Goal: Find specific page/section: Find specific page/section

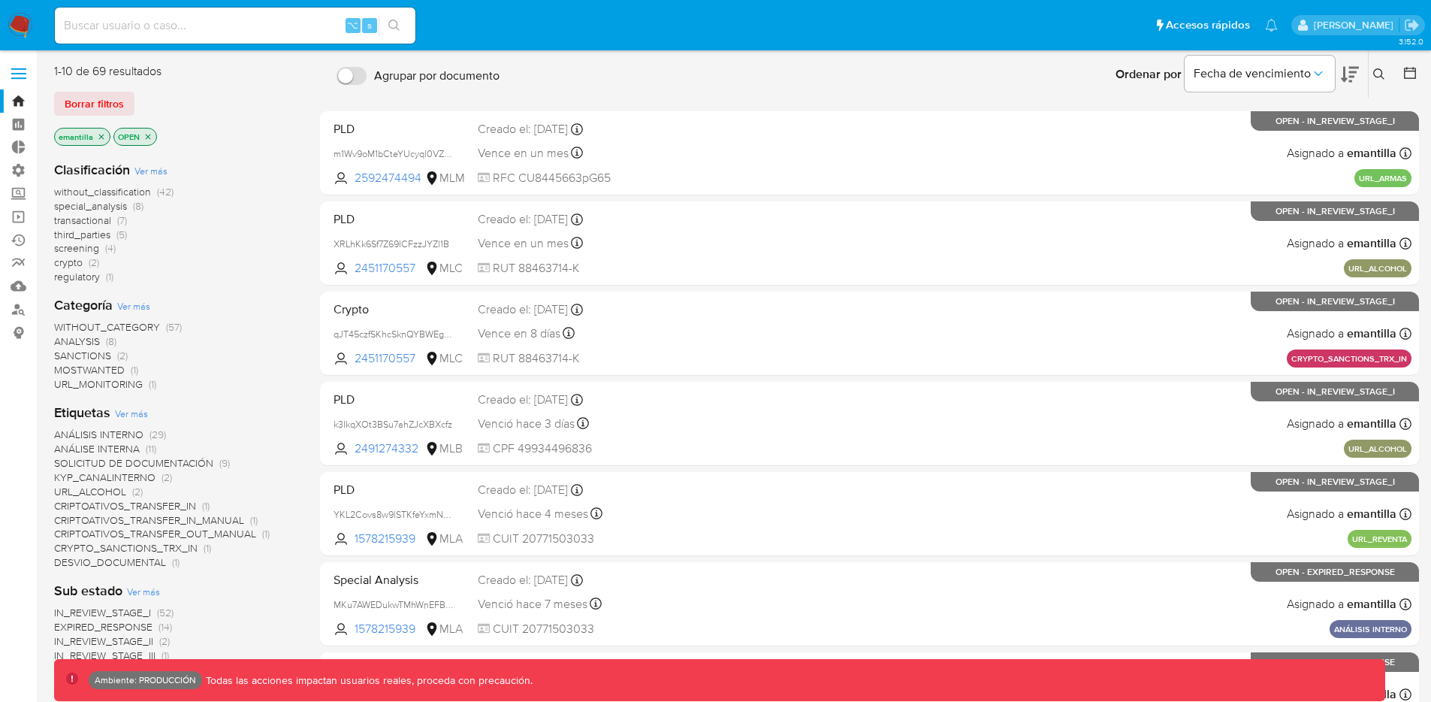
click at [98, 139] on icon "close-filter" at bounding box center [101, 136] width 9 height 9
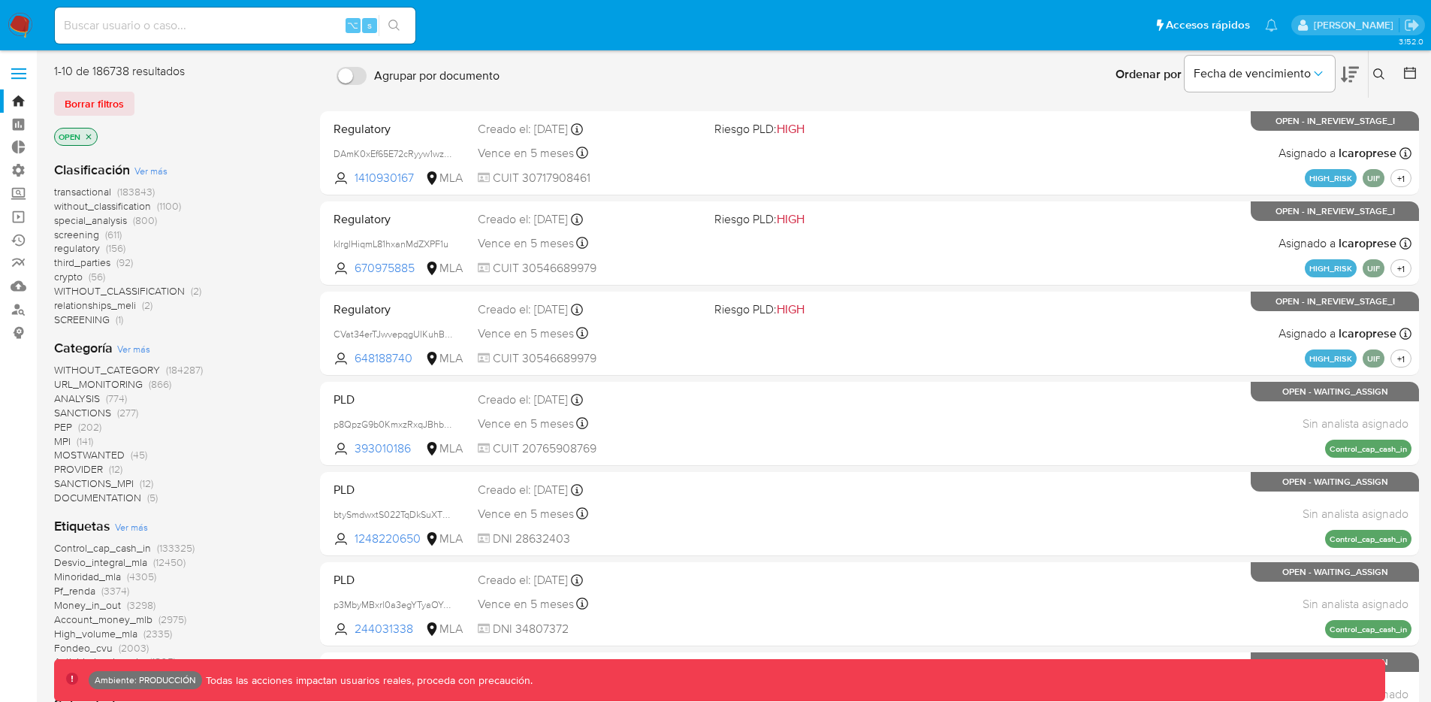
click at [92, 138] on icon "close-filter" at bounding box center [88, 136] width 9 height 9
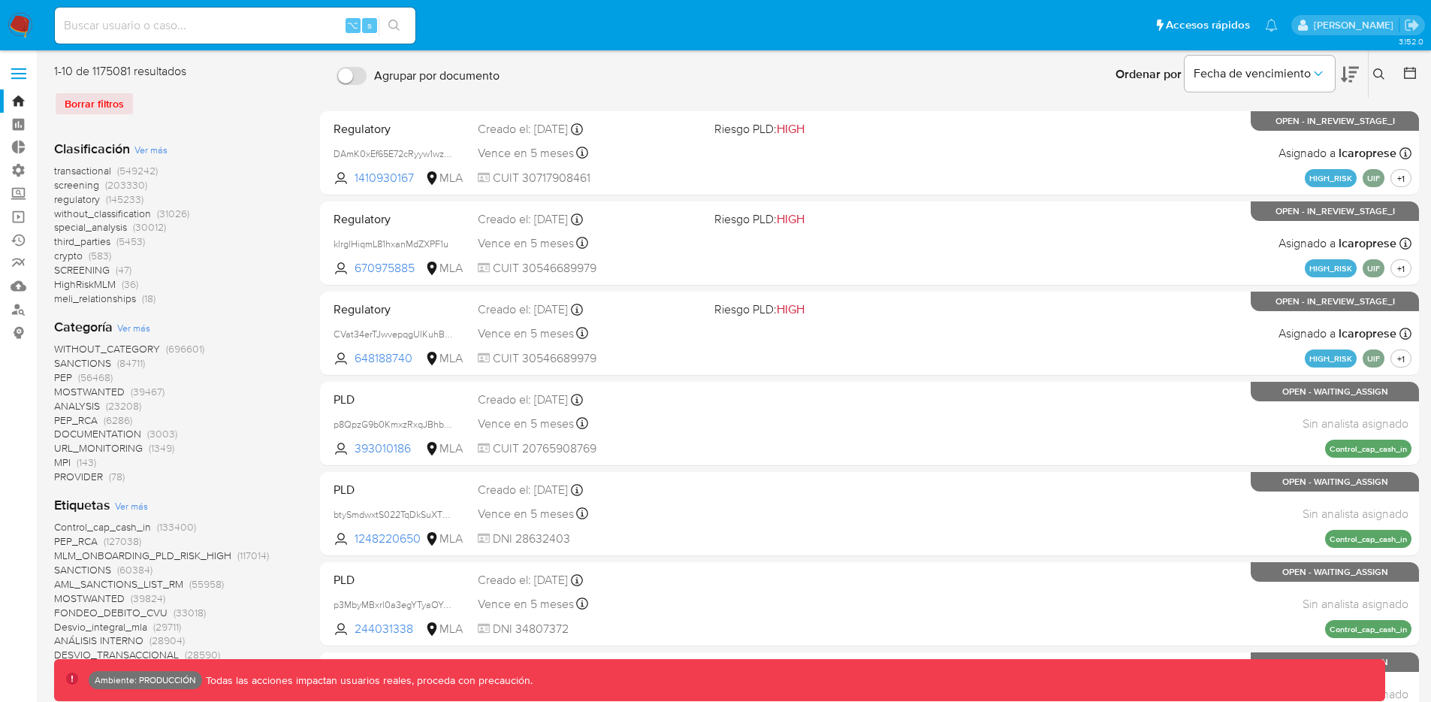
scroll to position [3, 0]
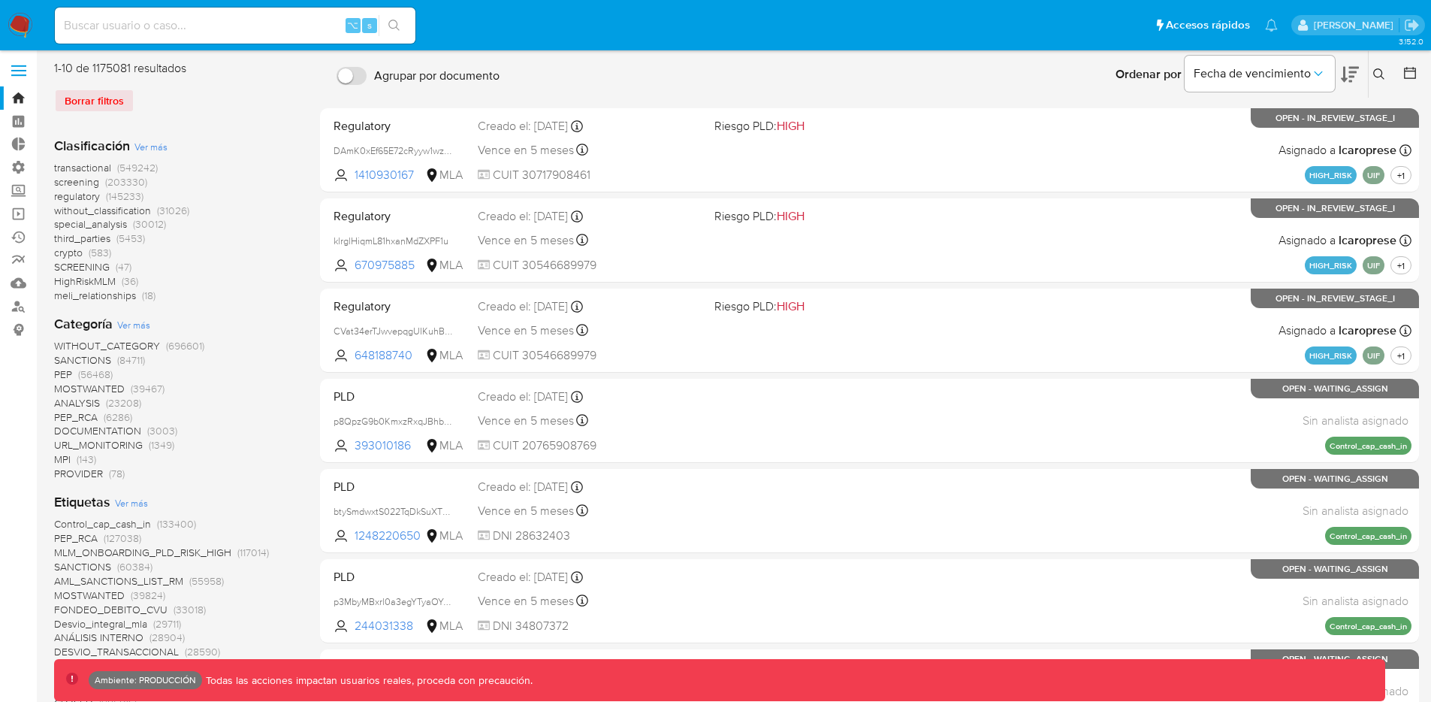
click at [95, 168] on span "transactional" at bounding box center [82, 167] width 57 height 15
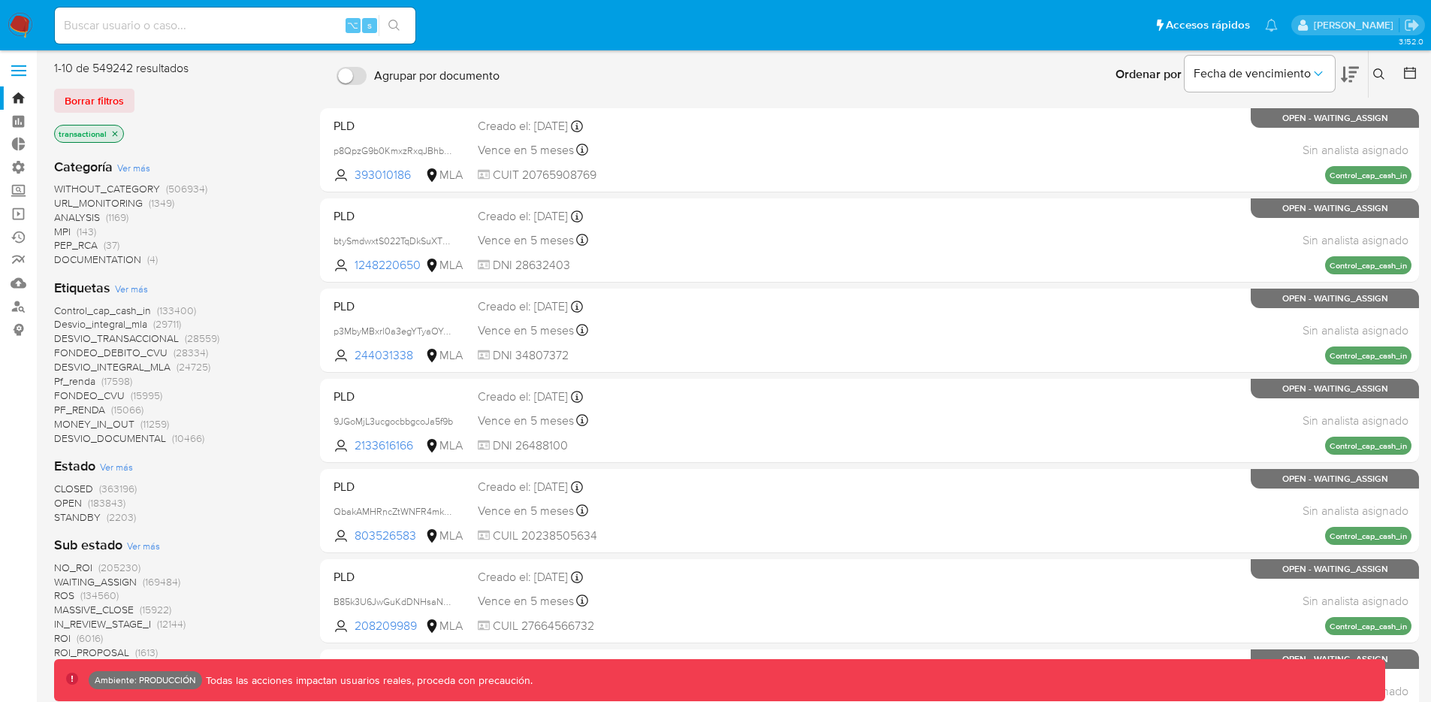
click at [61, 229] on span "MPI" at bounding box center [62, 231] width 17 height 15
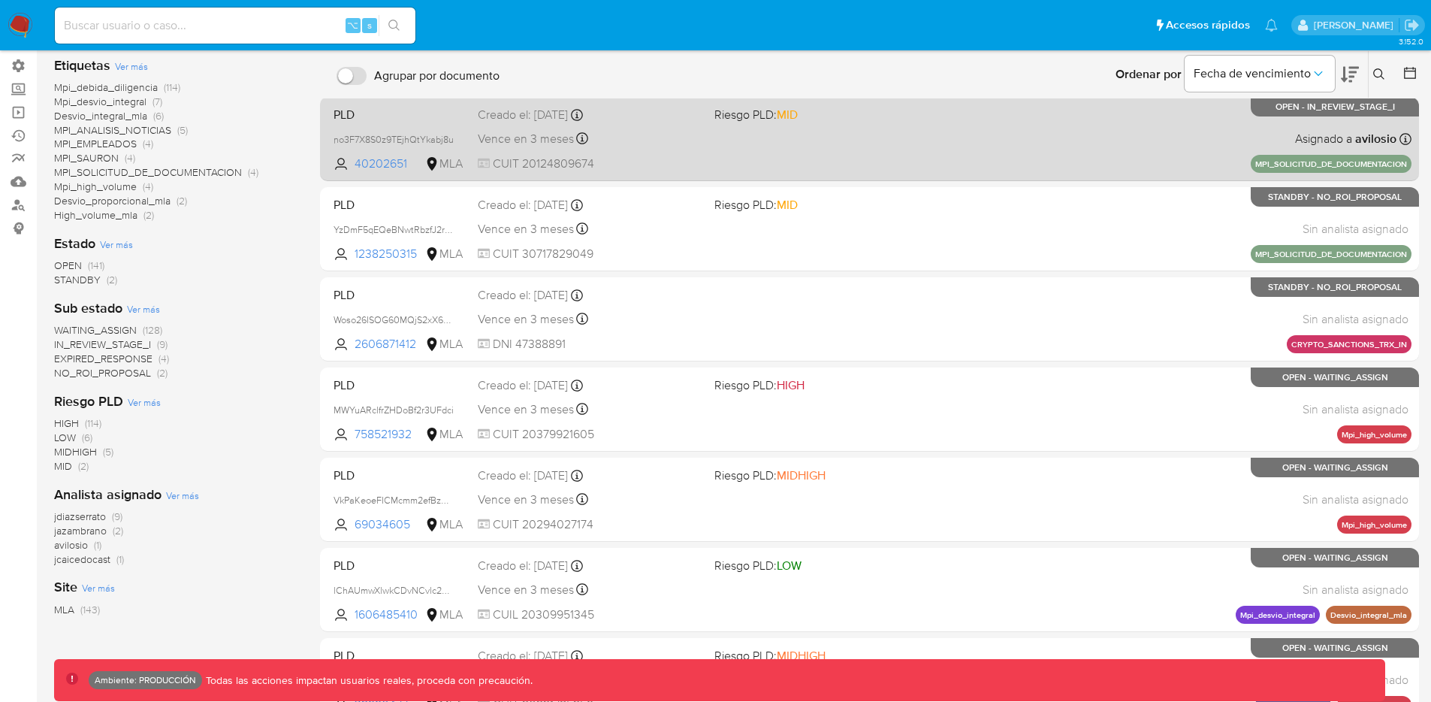
scroll to position [166, 0]
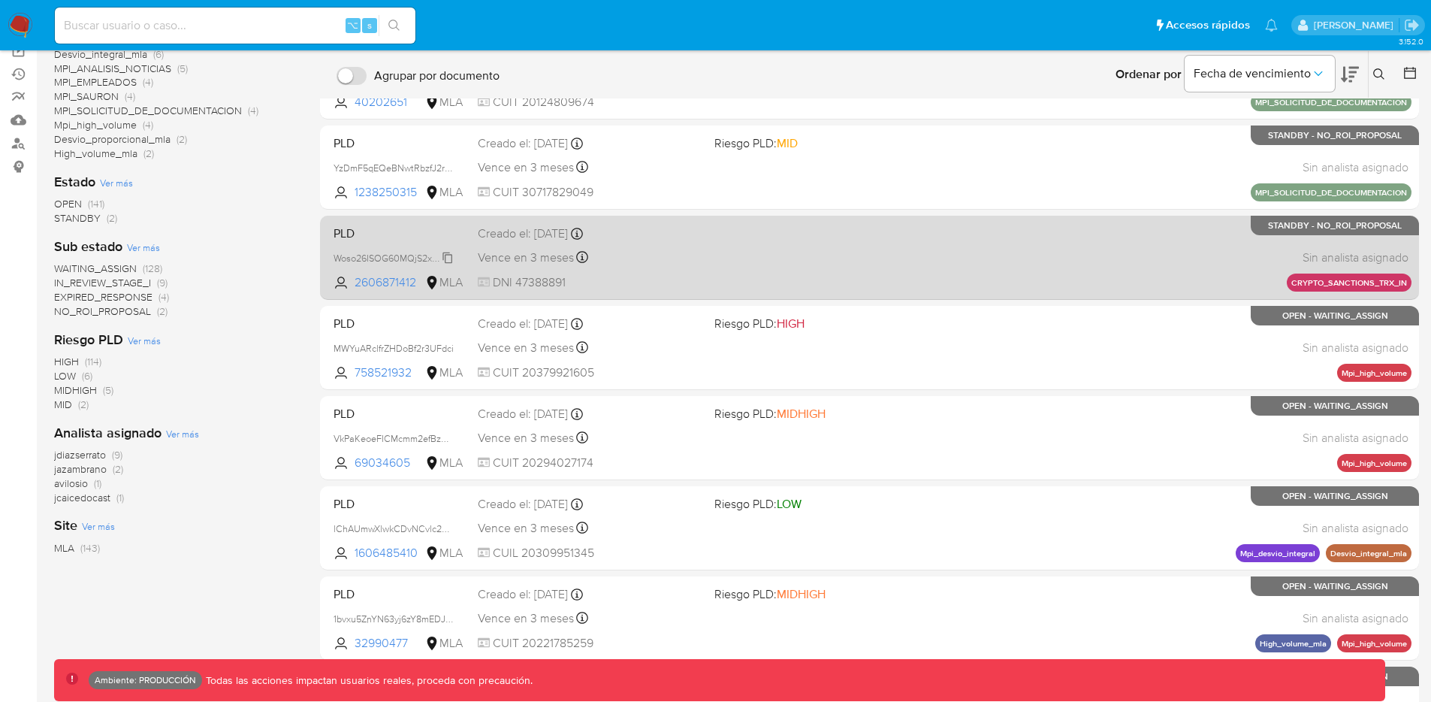
click at [448, 259] on span "Woso26ISOG60MQjS2xX6t8xA" at bounding box center [398, 257] width 128 height 17
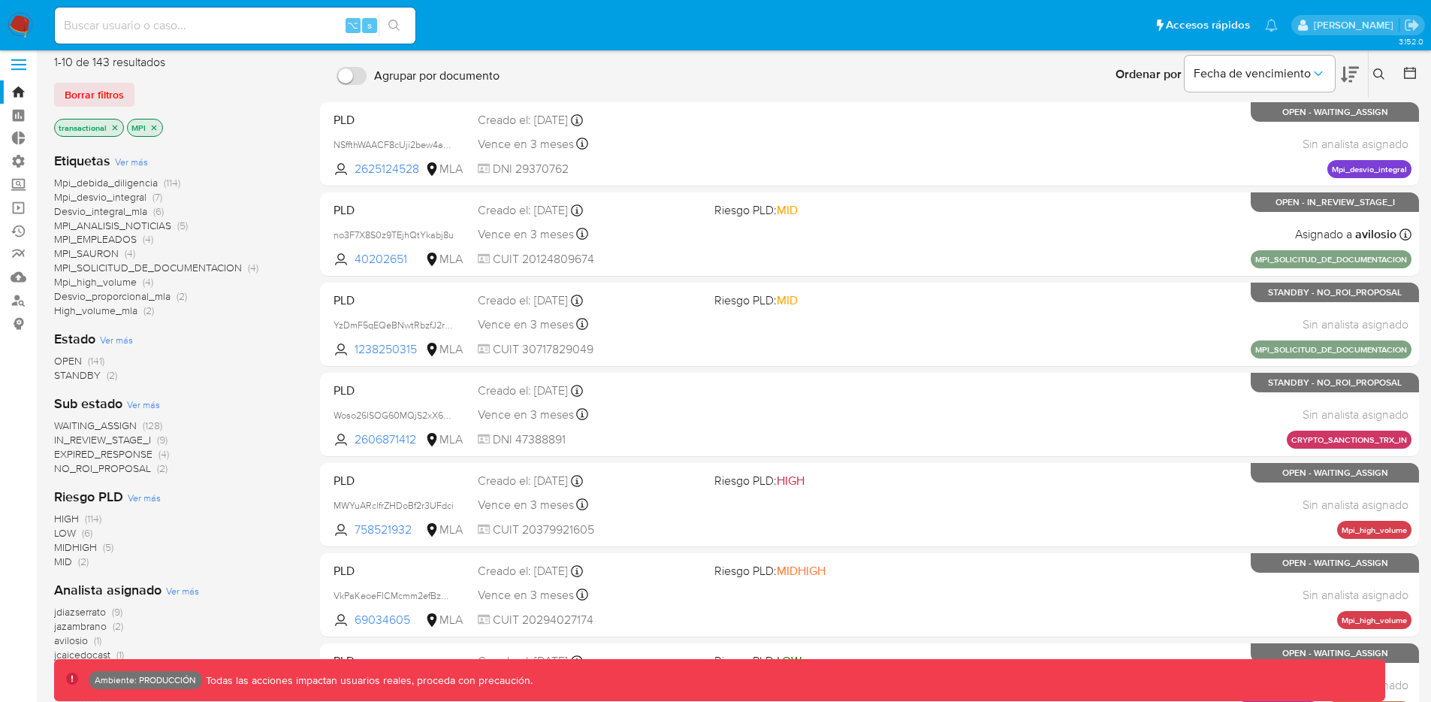
scroll to position [0, 0]
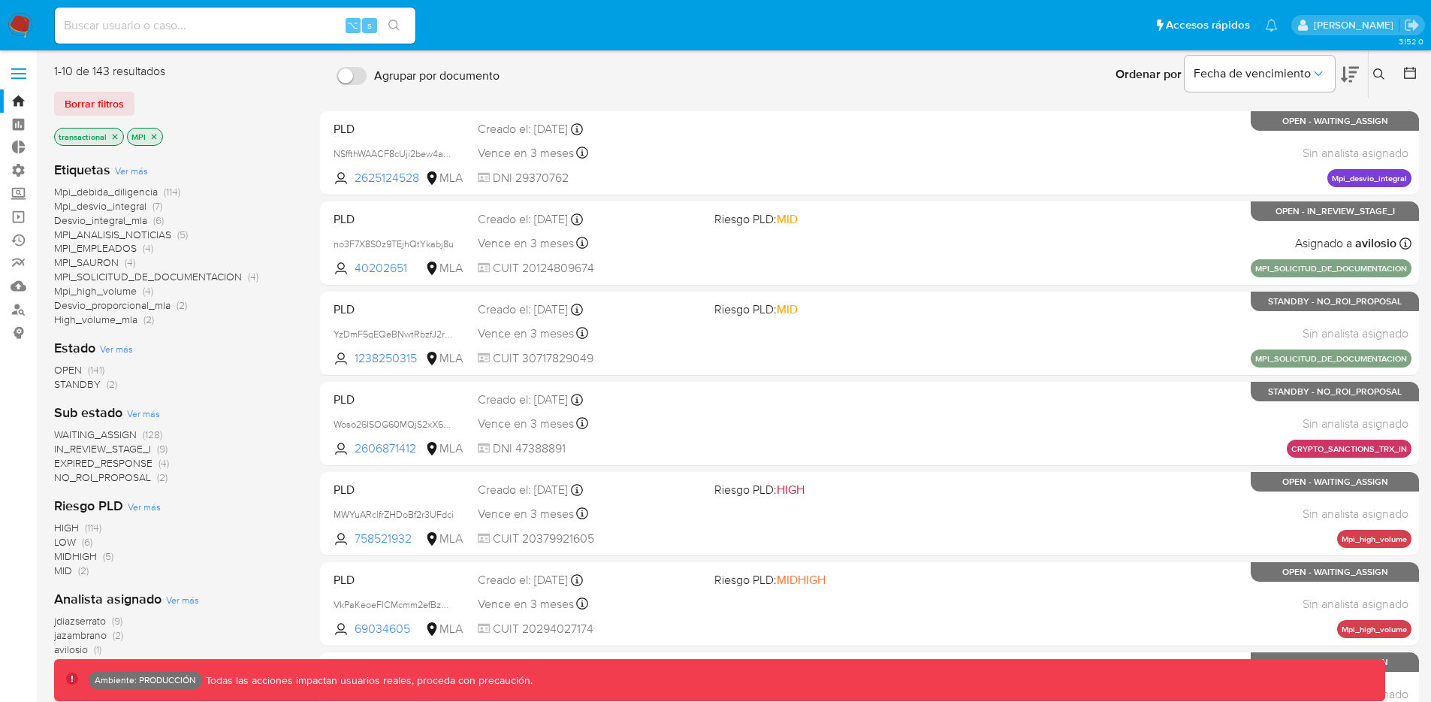
click at [129, 169] on span "Ver más" at bounding box center [131, 171] width 33 height 14
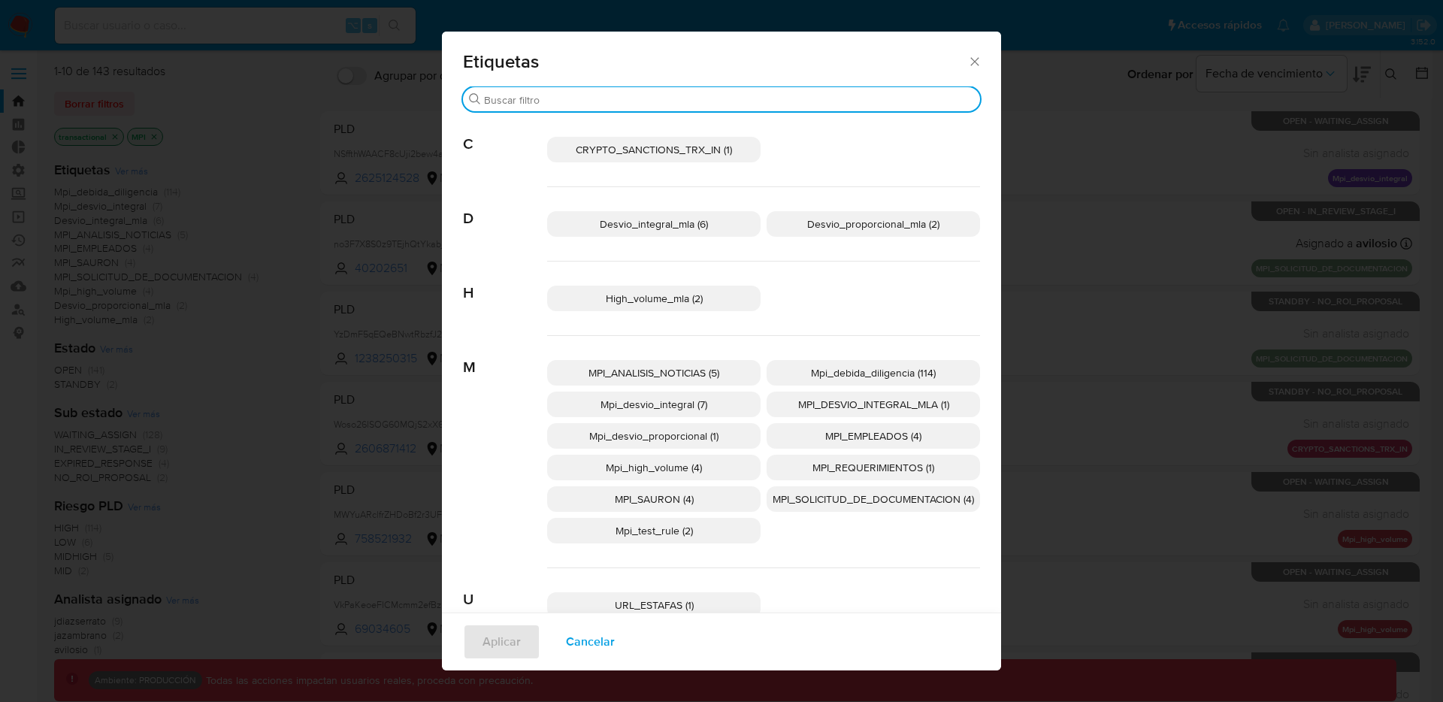
click at [566, 102] on input "Buscar" at bounding box center [729, 100] width 490 height 14
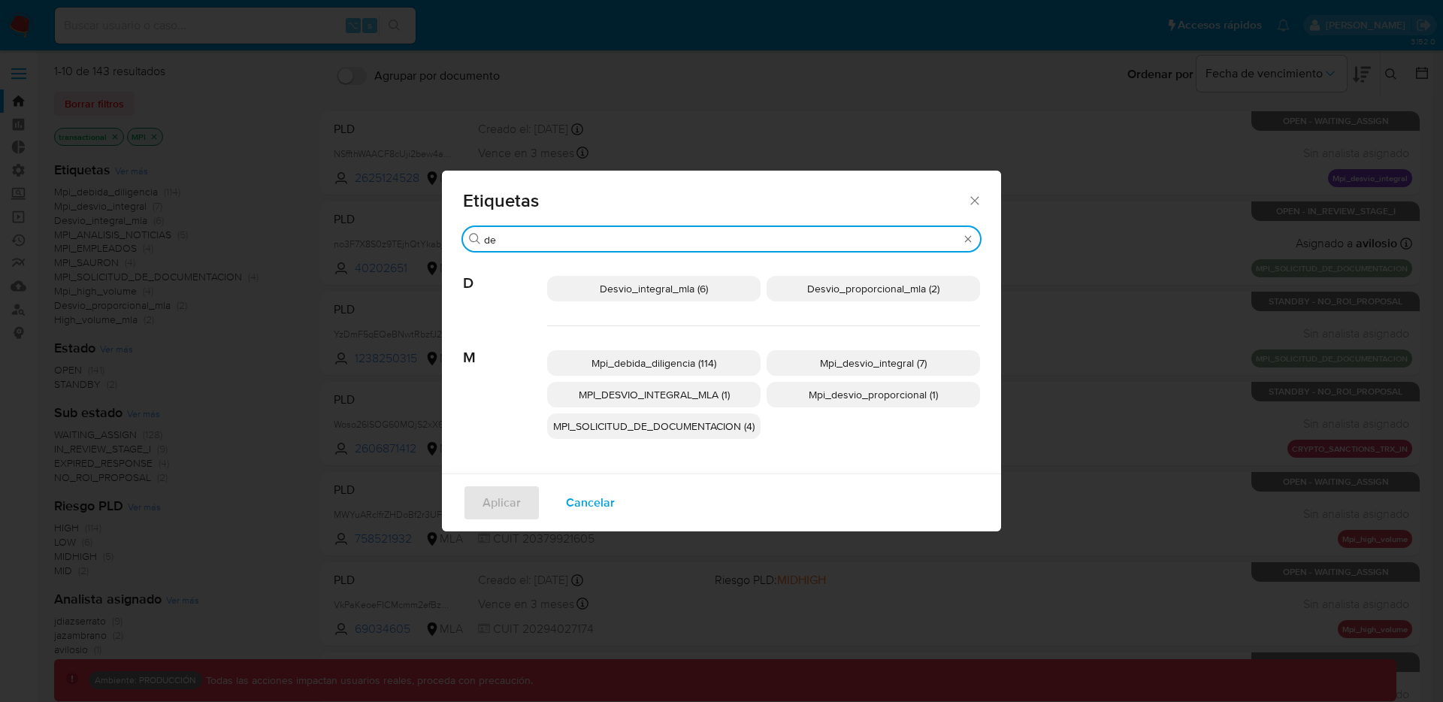
click at [681, 292] on span "Desvio_integral_mla (6)" at bounding box center [654, 288] width 108 height 15
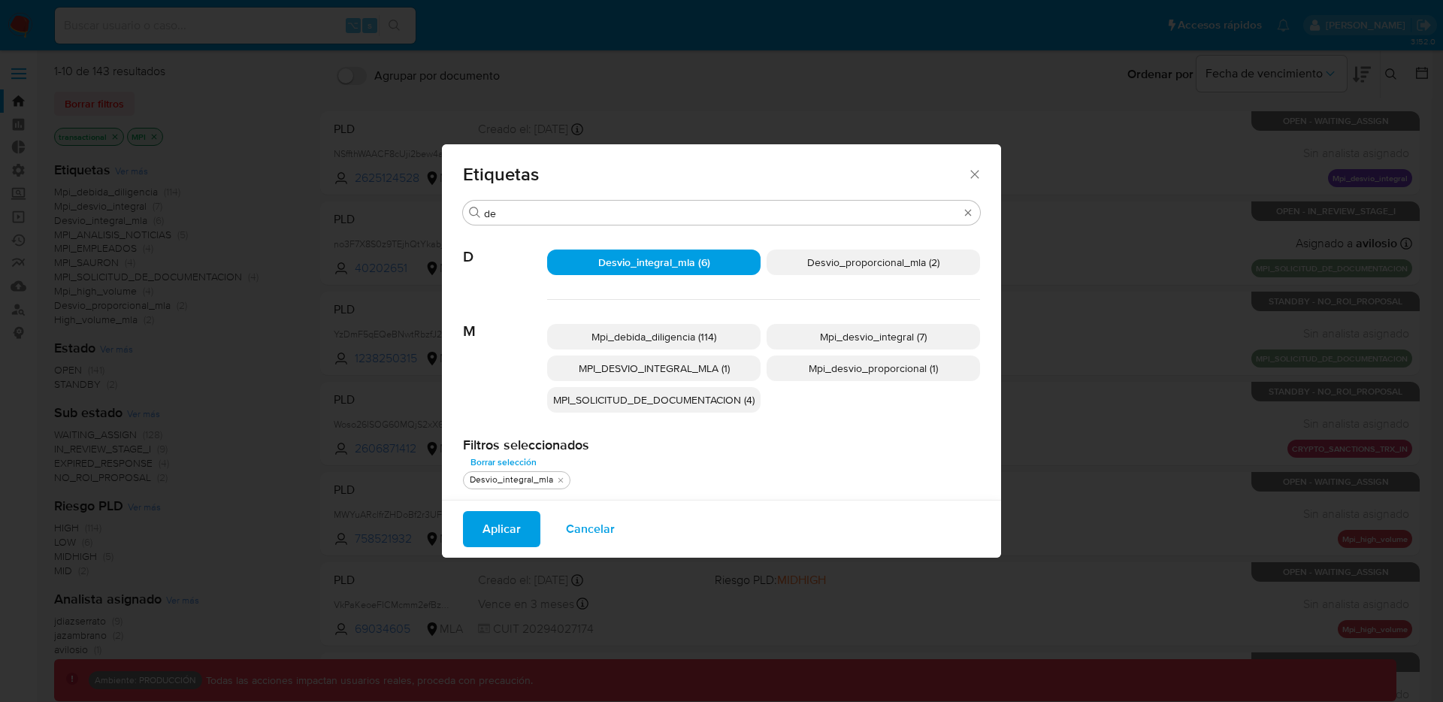
click at [865, 267] on span "Desvio_proporcional_mla (2)" at bounding box center [873, 262] width 132 height 15
click at [615, 217] on input "de" at bounding box center [721, 214] width 475 height 14
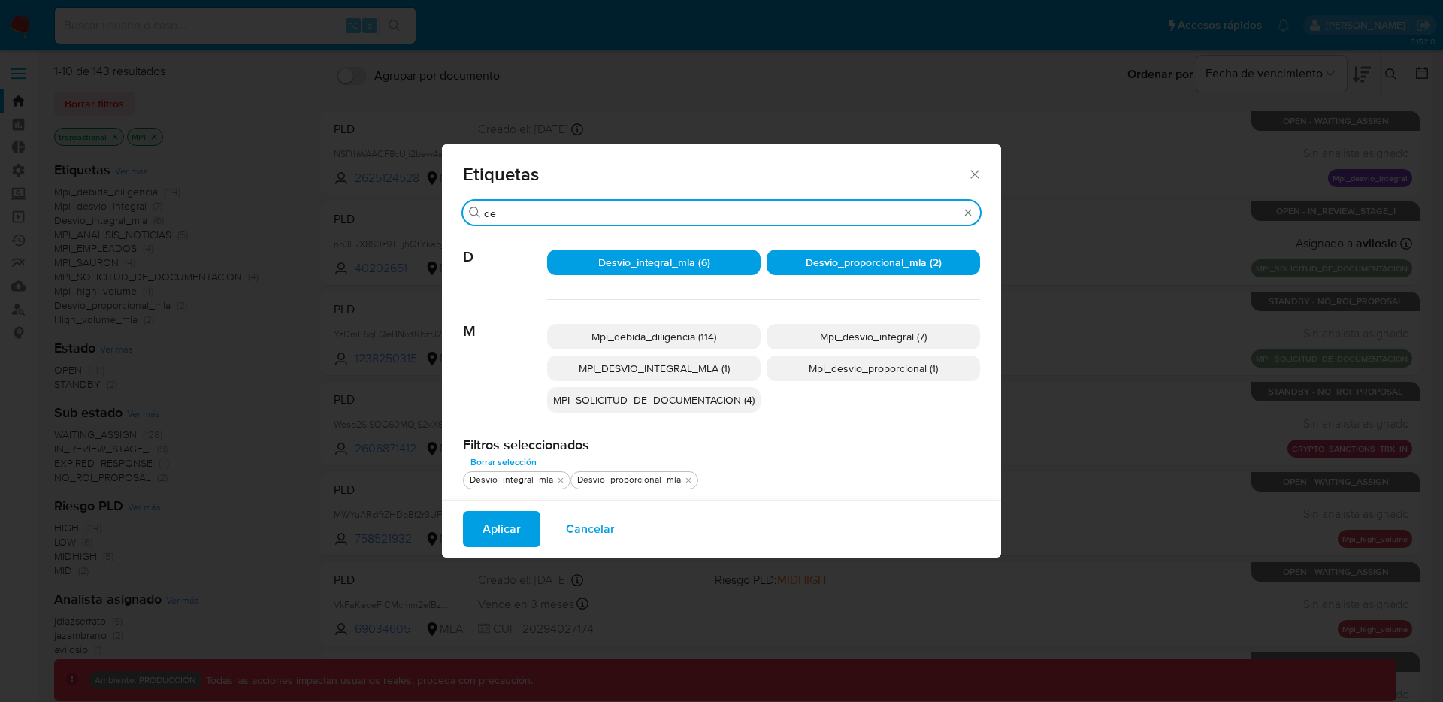
type input "d"
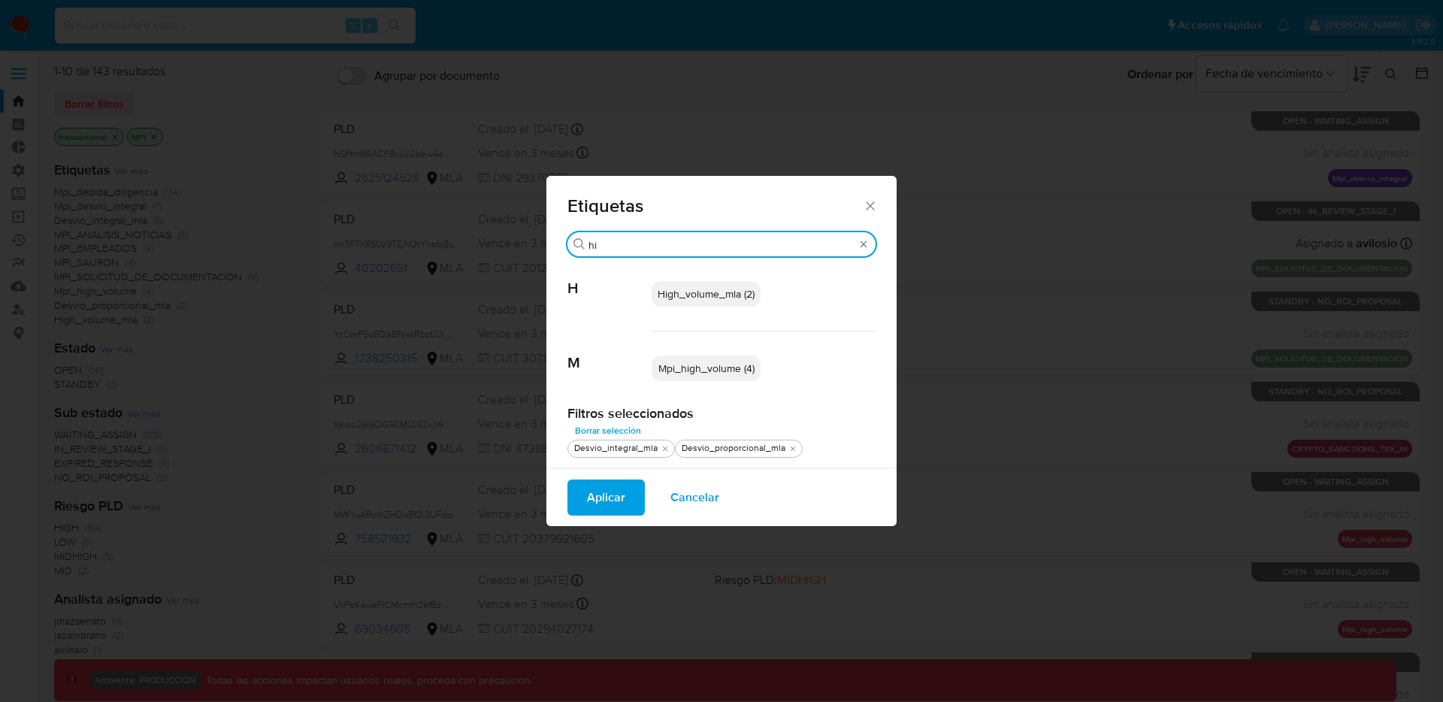
type input "hi"
click at [712, 292] on span "High_volume_mla (2)" at bounding box center [705, 293] width 97 height 15
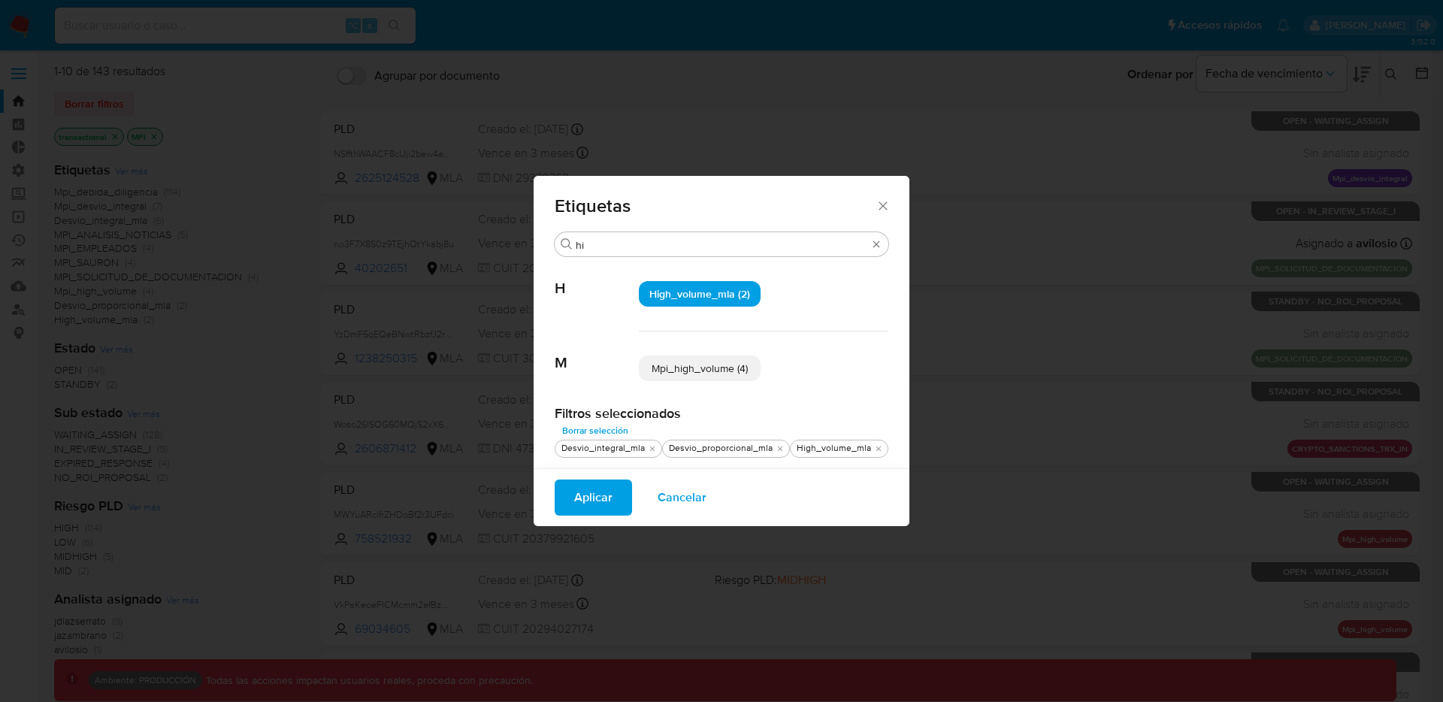
click at [601, 500] on span "Aplicar" at bounding box center [593, 497] width 38 height 33
